Goal: Task Accomplishment & Management: Use online tool/utility

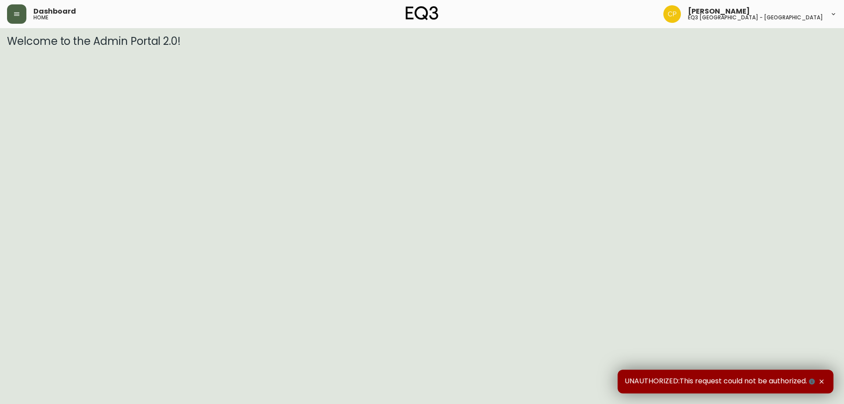
click at [18, 17] on icon "button" at bounding box center [16, 14] width 7 height 7
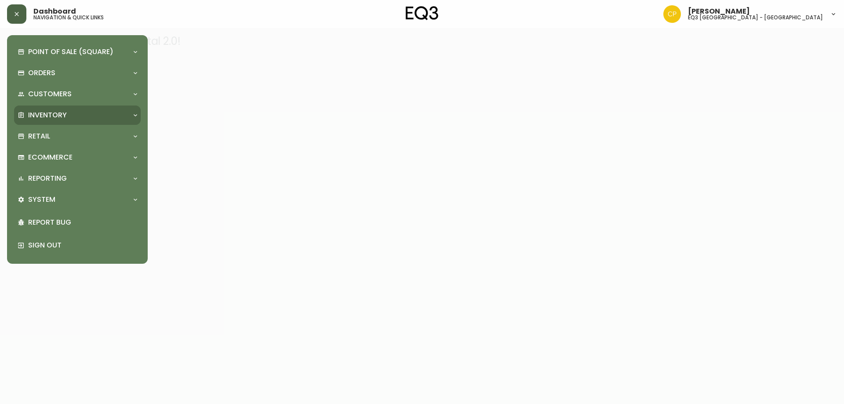
click at [75, 116] on div "Inventory" at bounding box center [73, 115] width 111 height 10
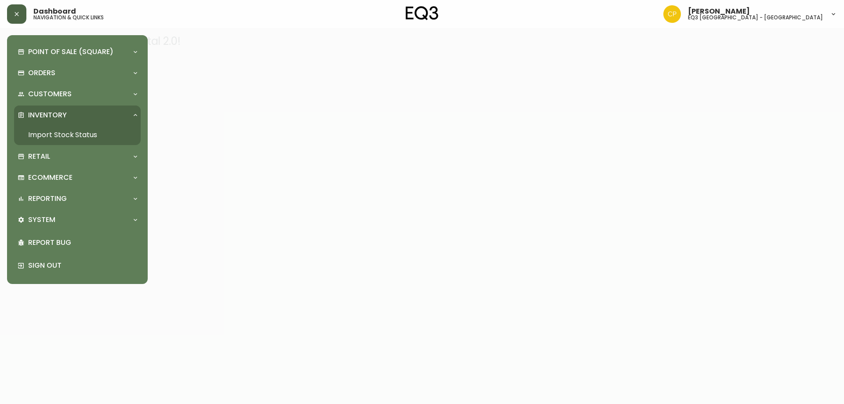
click at [82, 135] on link "Import Stock Status" at bounding box center [77, 135] width 127 height 20
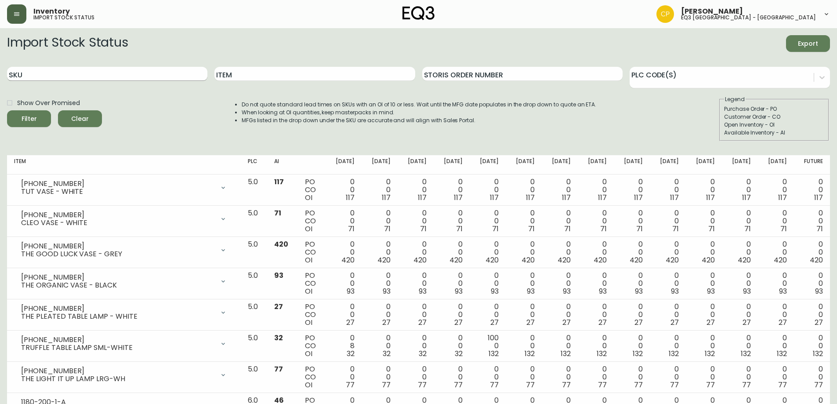
click at [111, 76] on input "SKU" at bounding box center [107, 74] width 200 height 14
paste input "[PHONE_NUMBER]"
click at [7, 110] on button "Filter" at bounding box center [29, 118] width 44 height 17
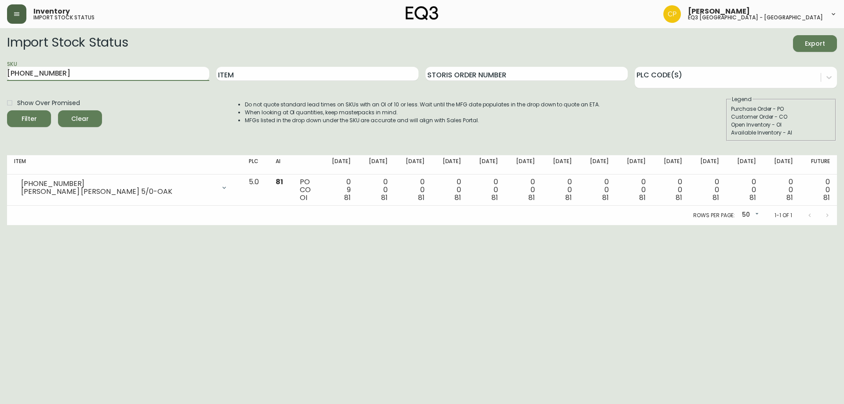
drag, startPoint x: 91, startPoint y: 74, endPoint x: 0, endPoint y: 83, distance: 91.8
click at [0, 83] on main "Import Stock Status Export SKU [PHONE_NUMBER] Item Storis Order Number PLC Code…" at bounding box center [422, 126] width 844 height 197
paste input "2"
click at [7, 110] on button "Filter" at bounding box center [29, 118] width 44 height 17
drag, startPoint x: 131, startPoint y: 76, endPoint x: 0, endPoint y: 73, distance: 131.0
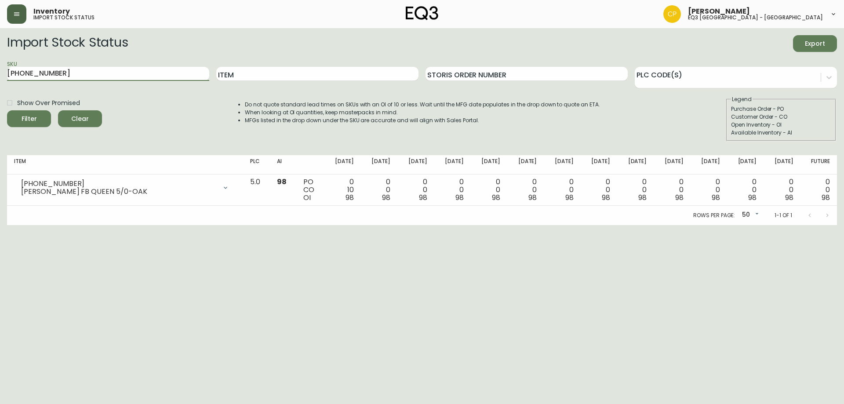
click at [0, 74] on main "Import Stock Status Export SKU [PHONE_NUMBER] Item Storis Order Number PLC Code…" at bounding box center [422, 126] width 844 height 197
paste input "0"
click at [7, 110] on button "Filter" at bounding box center [29, 118] width 44 height 17
drag, startPoint x: 72, startPoint y: 71, endPoint x: 0, endPoint y: 60, distance: 72.8
click at [0, 60] on main "Import Stock Status Export SKU [PHONE_NUMBER] Item Storis Order Number PLC Code…" at bounding box center [422, 126] width 844 height 197
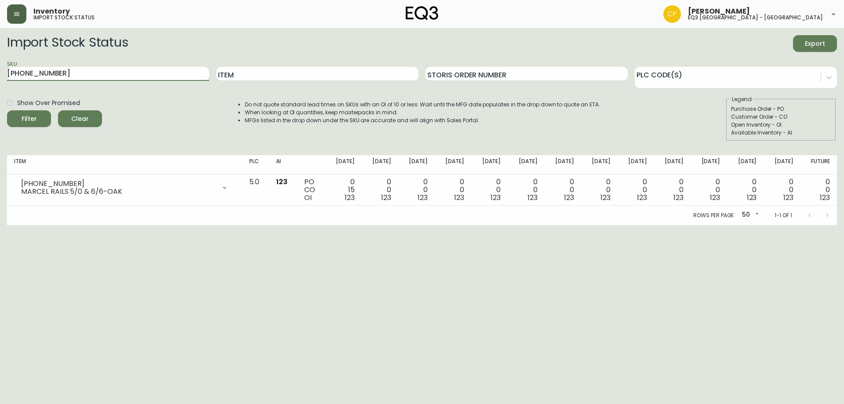
paste input "[PHONE_NUMBER]"
click at [7, 110] on button "Filter" at bounding box center [29, 118] width 44 height 17
drag, startPoint x: 88, startPoint y: 75, endPoint x: 0, endPoint y: 73, distance: 87.9
click at [0, 72] on main "Import Stock Status Export SKU [PHONE_NUMBER] Item Storis Order Number PLC Code…" at bounding box center [422, 126] width 844 height 197
paste input "262-8C-5KLA0"
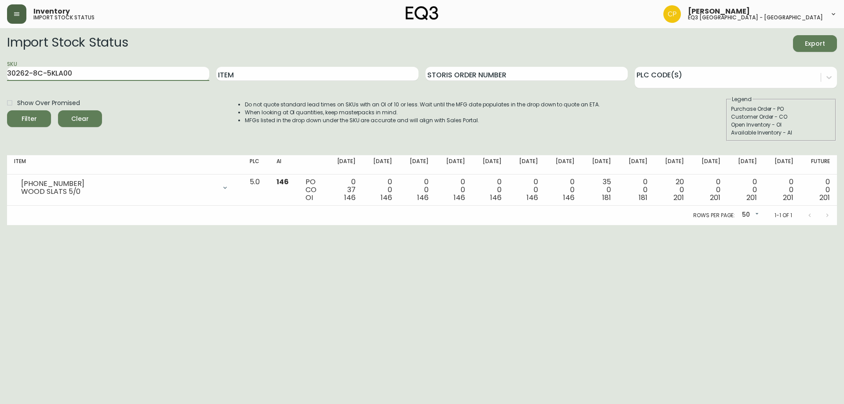
click at [7, 110] on button "Filter" at bounding box center [29, 118] width 44 height 17
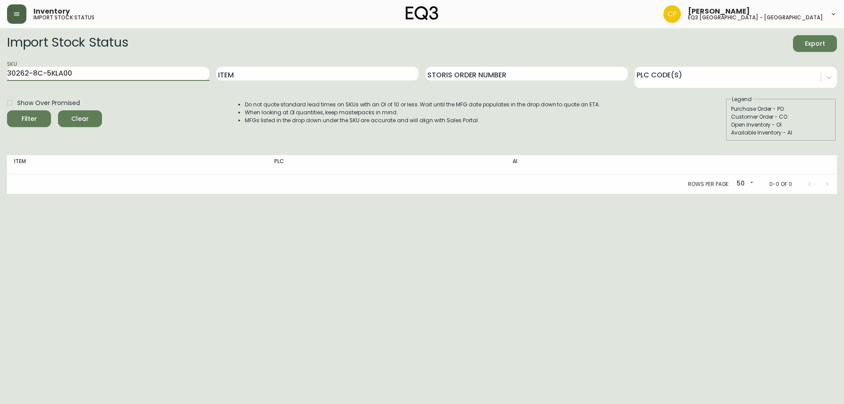
drag, startPoint x: 110, startPoint y: 74, endPoint x: 62, endPoint y: 76, distance: 48.4
click at [62, 76] on input "30262-8C-5KLA00" at bounding box center [108, 74] width 202 height 14
click at [7, 110] on button "Filter" at bounding box center [29, 118] width 44 height 17
drag, startPoint x: 147, startPoint y: 72, endPoint x: 0, endPoint y: 79, distance: 147.0
click at [0, 79] on main "Import Stock Status Export SKU 30262-8C-5KLA Item Storis Order Number PLC Code(…" at bounding box center [422, 111] width 844 height 166
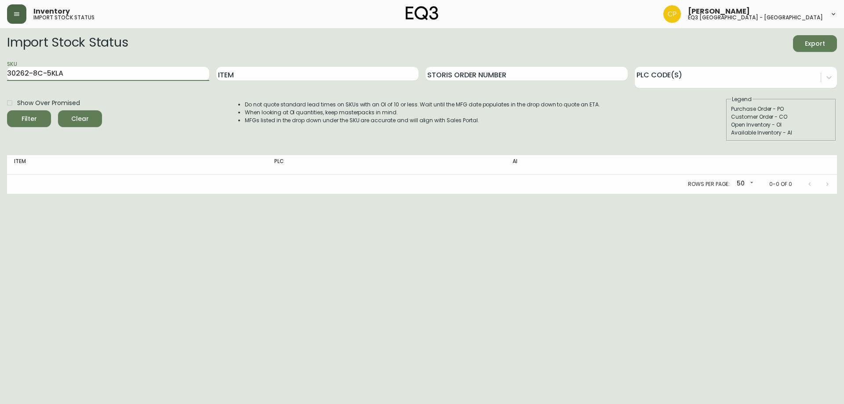
paste input "[PHONE_NUMBER]"
type input "[PHONE_NUMBER]"
drag, startPoint x: 80, startPoint y: 69, endPoint x: 0, endPoint y: 79, distance: 80.6
click at [0, 79] on main "Import Stock Status Export SKU [PHONE_NUMBER] Item Storis Order Number PLC Code…" at bounding box center [422, 111] width 844 height 166
click at [69, 77] on input "SKU" at bounding box center [108, 74] width 202 height 14
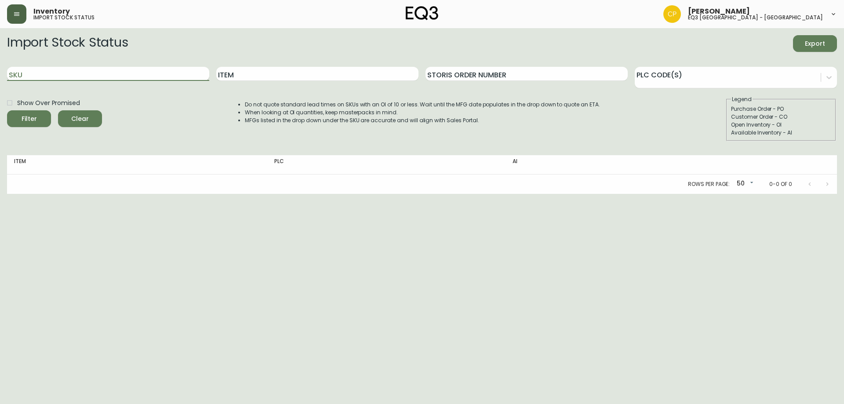
click at [7, 110] on button "Filter" at bounding box center [29, 118] width 44 height 17
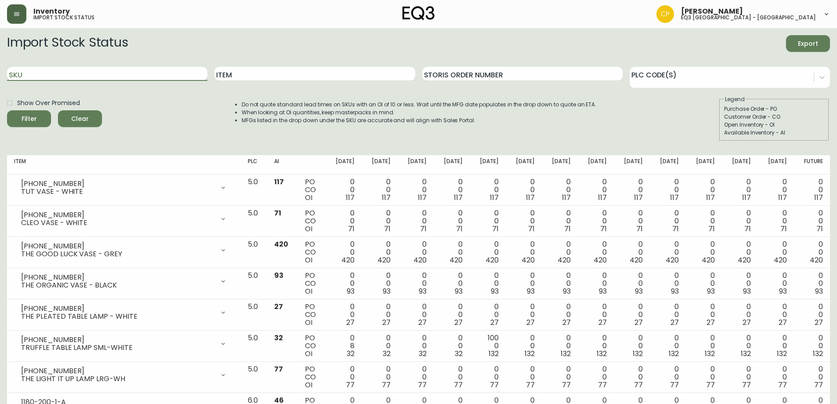
click at [69, 77] on input "SKU" at bounding box center [107, 74] width 200 height 14
click at [144, 73] on input "SKU" at bounding box center [107, 74] width 200 height 14
paste input "[PHONE_NUMBER]"
click at [7, 110] on button "Filter" at bounding box center [29, 118] width 44 height 17
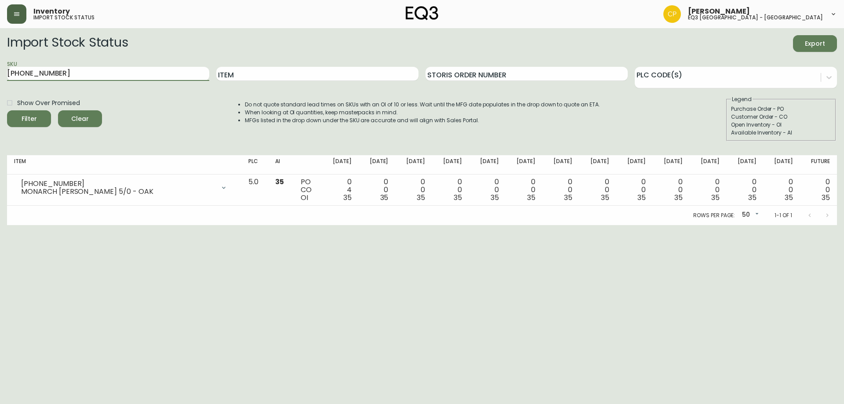
drag, startPoint x: 86, startPoint y: 78, endPoint x: 0, endPoint y: 83, distance: 86.3
click at [0, 83] on main "Import Stock Status Export SKU [PHONE_NUMBER] Item Storis Order Number PLC Code…" at bounding box center [422, 126] width 844 height 197
paste input "0"
click at [7, 110] on button "Filter" at bounding box center [29, 118] width 44 height 17
drag, startPoint x: 82, startPoint y: 76, endPoint x: 0, endPoint y: 73, distance: 82.2
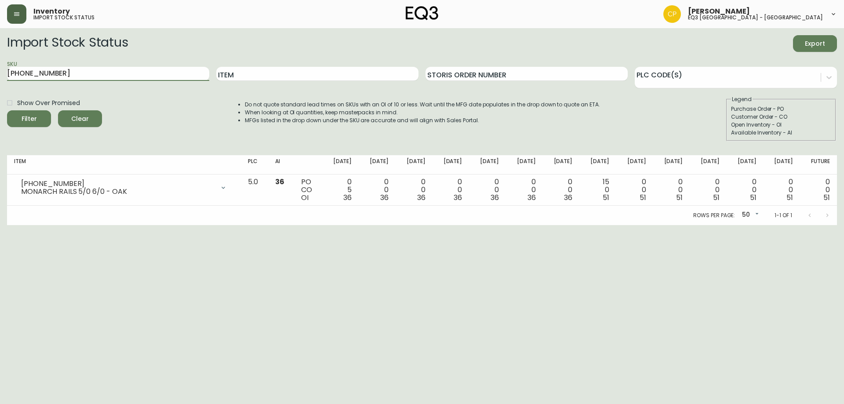
click at [0, 73] on main "Import Stock Status Export SKU [PHONE_NUMBER] Item Storis Order Number PLC Code…" at bounding box center [422, 126] width 844 height 197
paste input "2"
click at [7, 110] on button "Filter" at bounding box center [29, 118] width 44 height 17
drag, startPoint x: 78, startPoint y: 71, endPoint x: 0, endPoint y: 63, distance: 78.6
click at [0, 63] on main "Import Stock Status Export SKU [PHONE_NUMBER] Item Storis Order Number PLC Code…" at bounding box center [422, 126] width 844 height 197
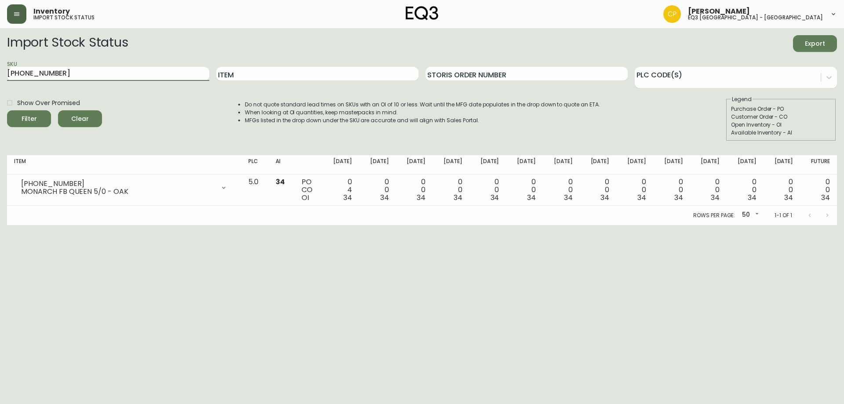
paste input "[PHONE_NUMBER]"
type input "[PHONE_NUMBER]"
click at [7, 110] on button "Filter" at bounding box center [29, 118] width 44 height 17
